Goal: Find specific page/section: Find specific page/section

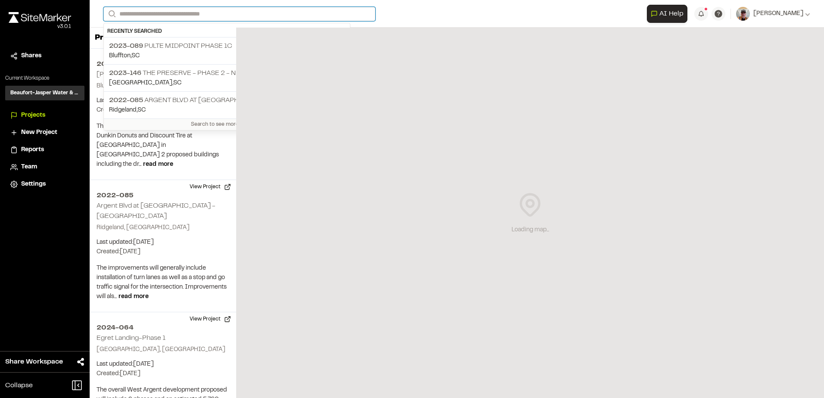
click at [164, 14] on input "Search" at bounding box center [239, 14] width 272 height 14
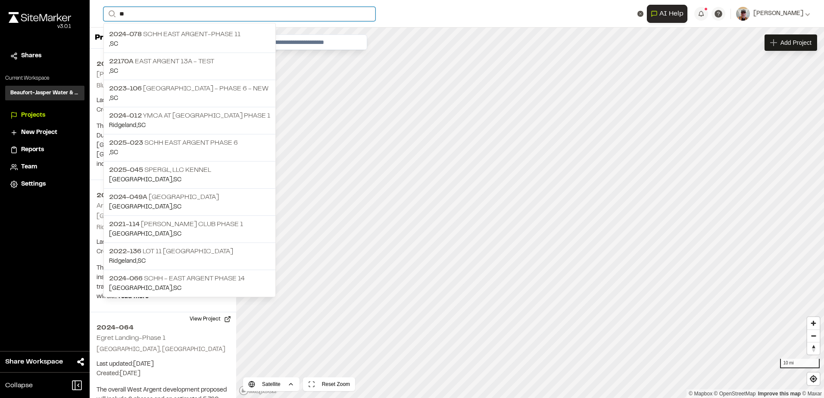
type input "*"
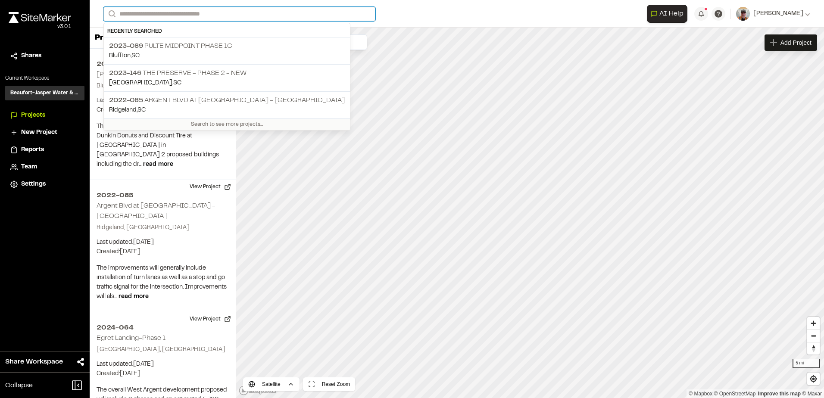
click at [182, 18] on input "Search" at bounding box center [239, 14] width 272 height 14
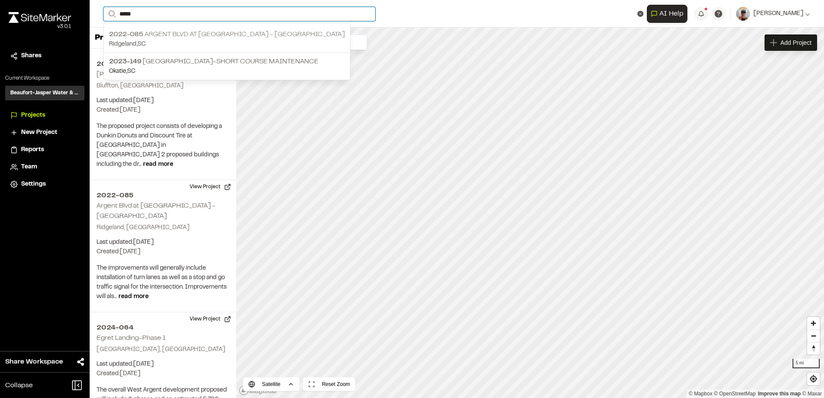
type input "*****"
click at [213, 38] on p "2022-[GEOGRAPHIC_DATA] at [GEOGRAPHIC_DATA] - [GEOGRAPHIC_DATA]" at bounding box center [227, 34] width 236 height 10
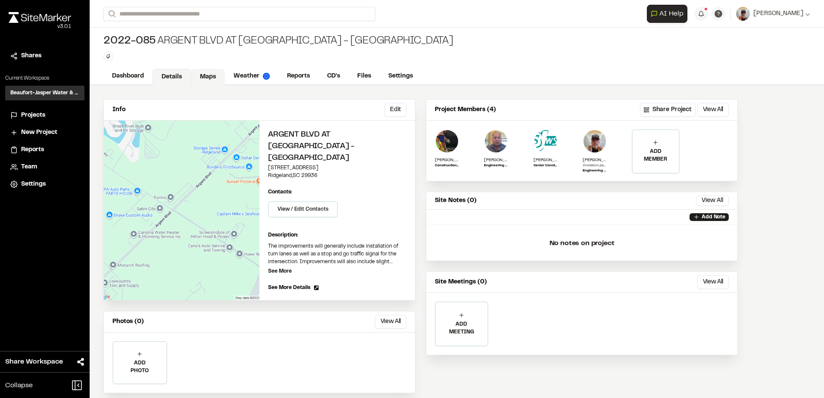
click at [209, 72] on link "Maps" at bounding box center [208, 77] width 34 height 16
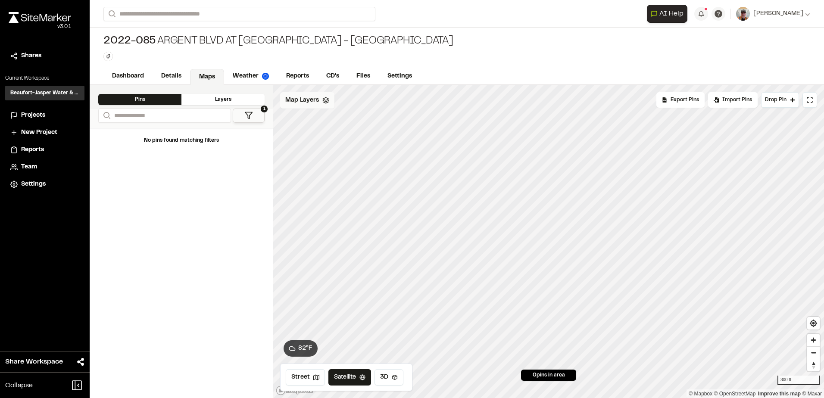
click at [320, 103] on div "Map Layers" at bounding box center [307, 100] width 54 height 16
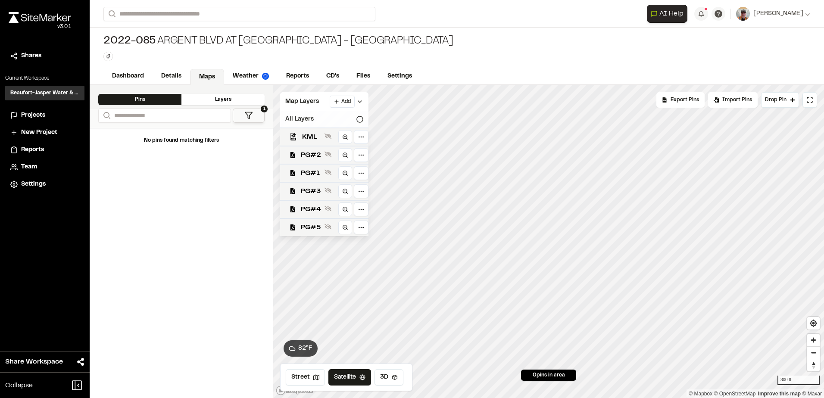
click at [358, 116] on icon at bounding box center [360, 119] width 7 height 7
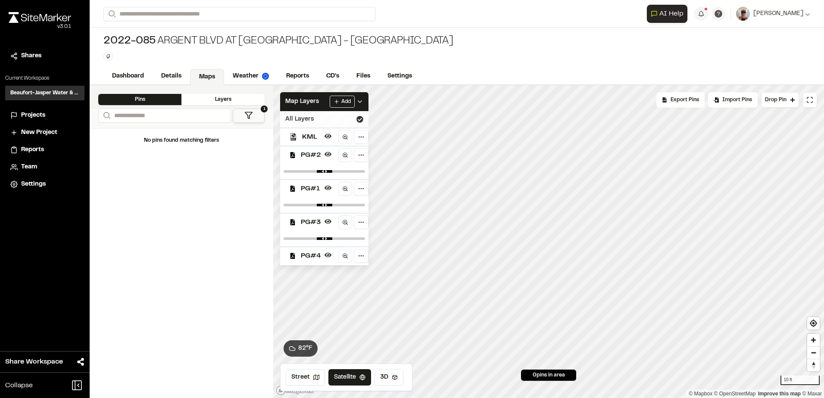
click at [307, 154] on span "PG#2" at bounding box center [311, 155] width 20 height 10
click at [305, 203] on span "PG#3" at bounding box center [311, 207] width 20 height 10
click at [319, 225] on span "PG#4" at bounding box center [311, 225] width 20 height 10
click at [363, 117] on icon at bounding box center [360, 119] width 7 height 7
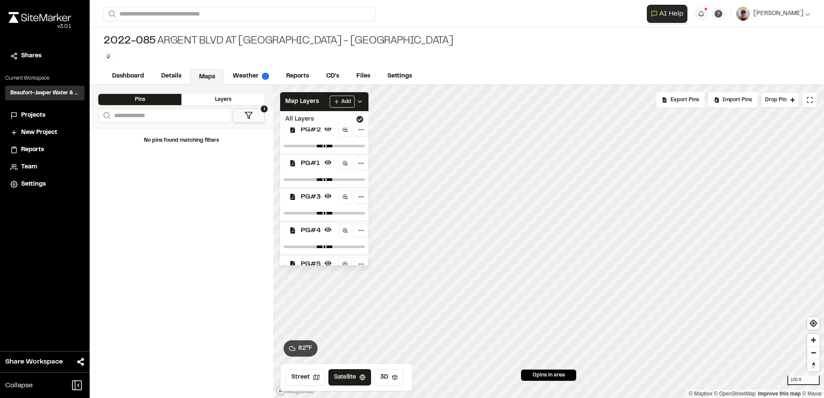
scroll to position [48, 0]
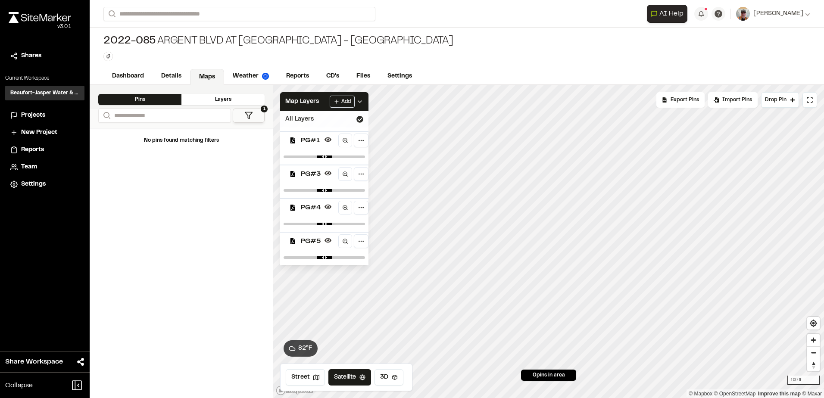
click at [310, 242] on span "PG#5" at bounding box center [311, 241] width 20 height 10
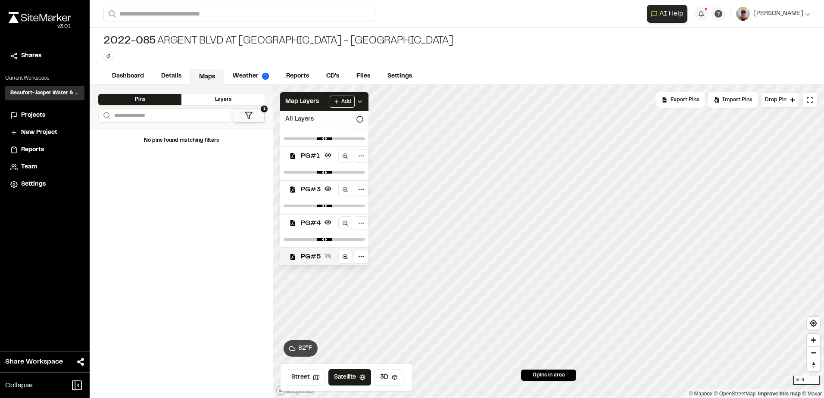
scroll to position [0, 0]
click at [315, 156] on span "PG#2" at bounding box center [311, 155] width 20 height 10
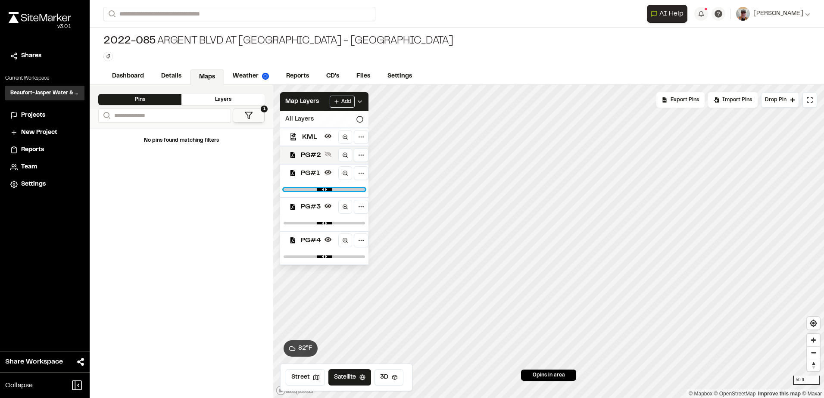
type input "****"
click at [309, 189] on input "range" at bounding box center [324, 189] width 81 height 3
drag, startPoint x: 303, startPoint y: 235, endPoint x: 299, endPoint y: 206, distance: 28.7
click at [301, 229] on div "KML PG#2 PG#1 PG#3 PG#4 PG#5" at bounding box center [324, 197] width 88 height 138
click at [299, 204] on div "PG#3" at bounding box center [320, 206] width 95 height 18
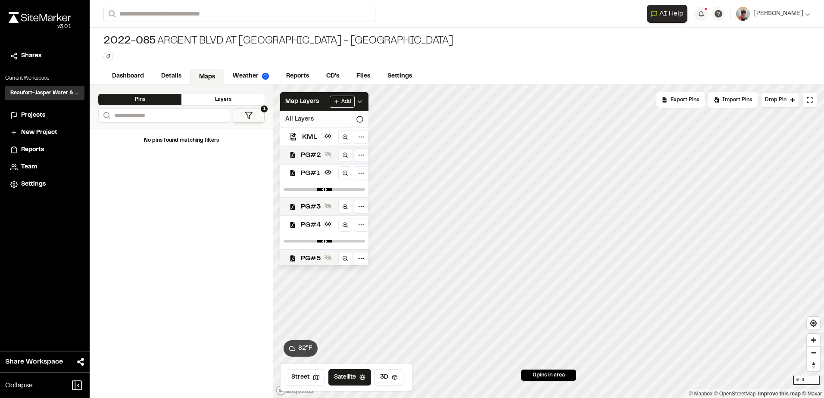
drag, startPoint x: 303, startPoint y: 176, endPoint x: 304, endPoint y: 162, distance: 14.3
click at [303, 175] on span "PG#1" at bounding box center [311, 173] width 20 height 10
click at [304, 156] on span "PG#2" at bounding box center [311, 155] width 20 height 10
click at [303, 156] on span "PG#2" at bounding box center [311, 155] width 20 height 10
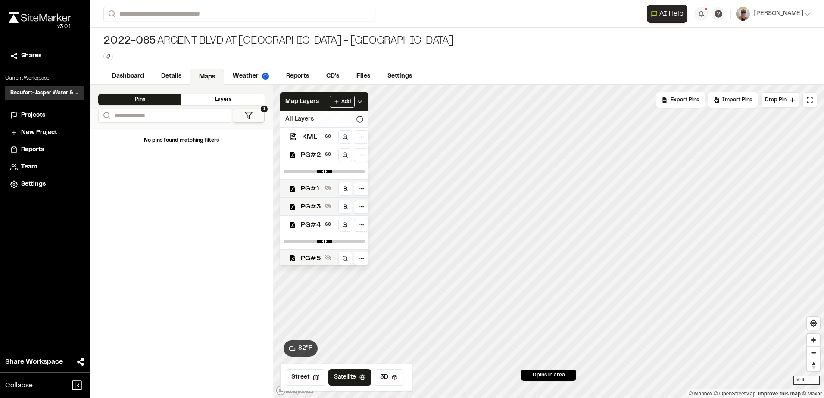
click at [310, 137] on span "KML" at bounding box center [311, 137] width 19 height 10
click at [328, 75] on link "CD's" at bounding box center [333, 77] width 31 height 16
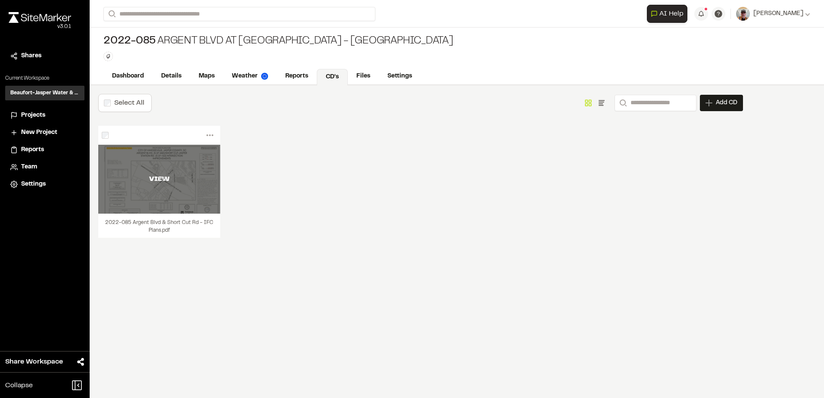
click at [172, 176] on div "VIEW" at bounding box center [159, 179] width 122 height 10
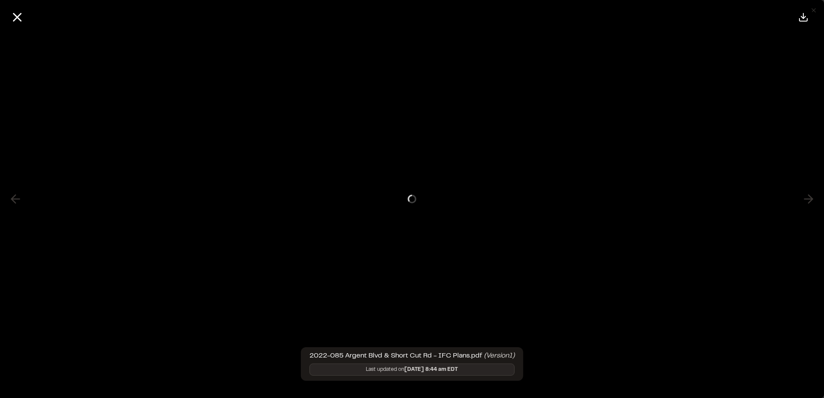
click at [172, 176] on div at bounding box center [412, 199] width 859 height 398
